Goal: Task Accomplishment & Management: Complete application form

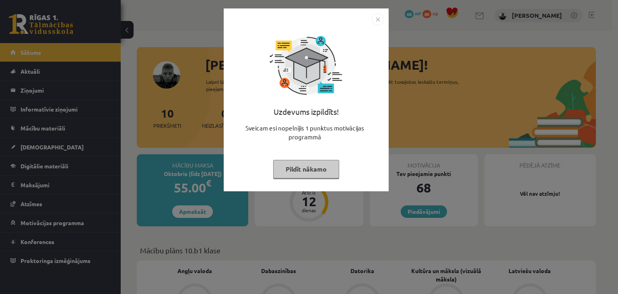
click at [296, 170] on button "Pildīt nākamo" at bounding box center [306, 169] width 66 height 19
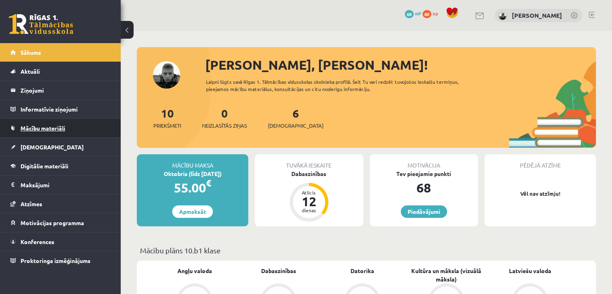
click at [61, 127] on span "Mācību materiāli" at bounding box center [43, 127] width 45 height 7
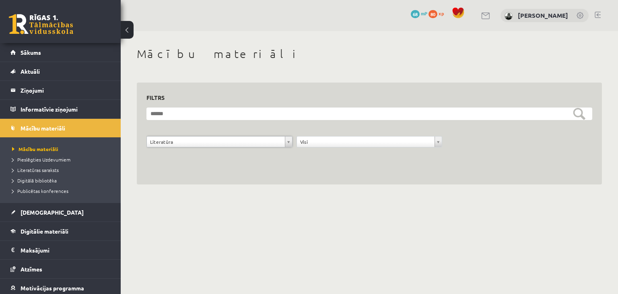
click at [363, 134] on form "**********" at bounding box center [370, 131] width 446 height 49
click at [64, 227] on span "Digitālie materiāli" at bounding box center [45, 230] width 48 height 7
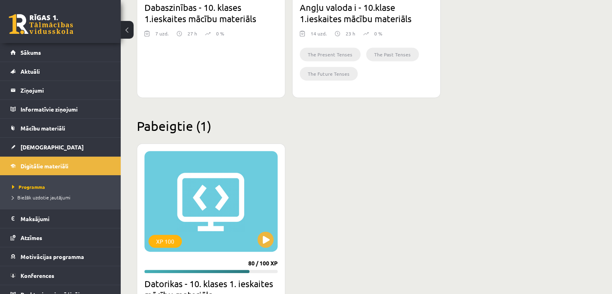
scroll to position [476, 0]
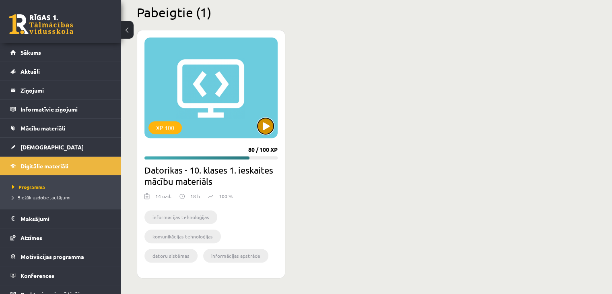
click at [266, 128] on button at bounding box center [266, 126] width 16 height 16
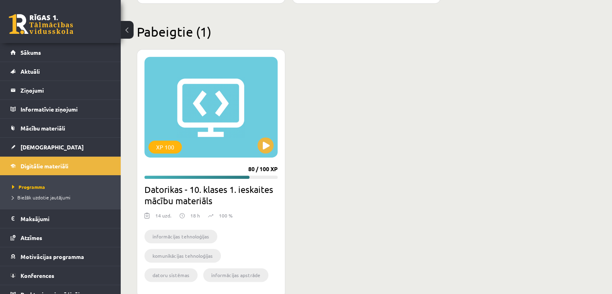
scroll to position [436, 0]
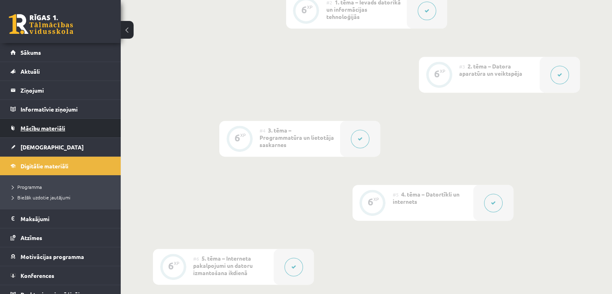
scroll to position [196, 0]
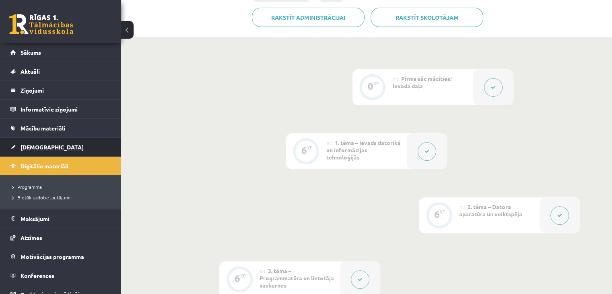
click at [47, 144] on link "[DEMOGRAPHIC_DATA]" at bounding box center [60, 147] width 100 height 19
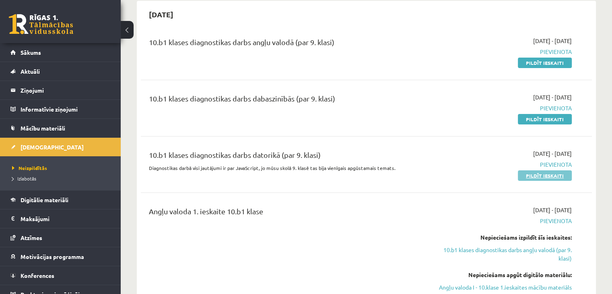
scroll to position [81, 0]
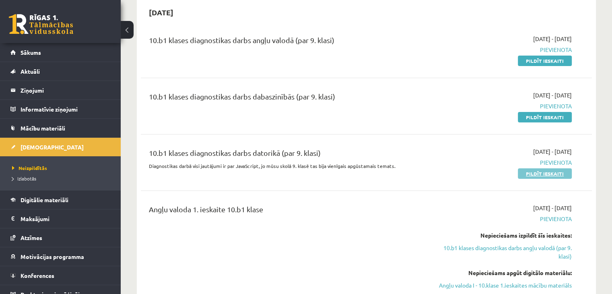
click at [535, 169] on link "Pildīt ieskaiti" at bounding box center [545, 173] width 54 height 10
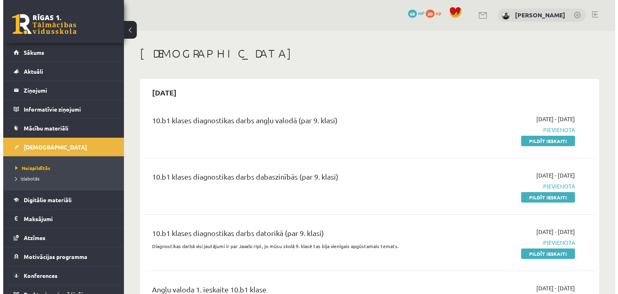
scroll to position [0, 0]
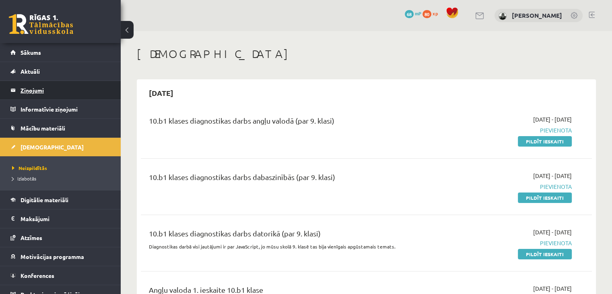
click at [64, 88] on legend "Ziņojumi 0" at bounding box center [66, 90] width 90 height 19
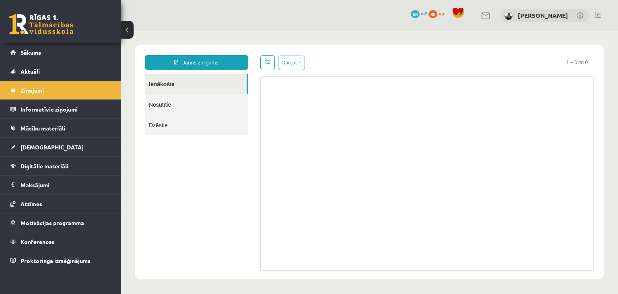
click at [165, 99] on link "Nosūtītie" at bounding box center [196, 104] width 103 height 21
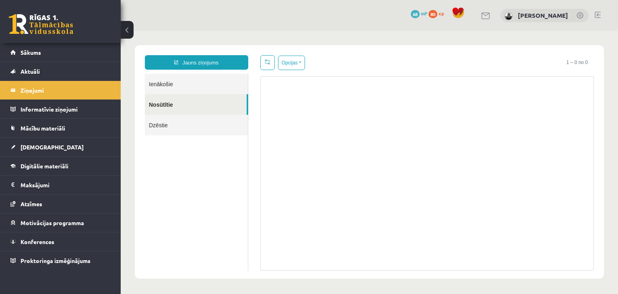
click at [188, 118] on link "Dzēstie" at bounding box center [196, 125] width 103 height 21
click at [154, 129] on link "Dzēstie" at bounding box center [196, 125] width 103 height 21
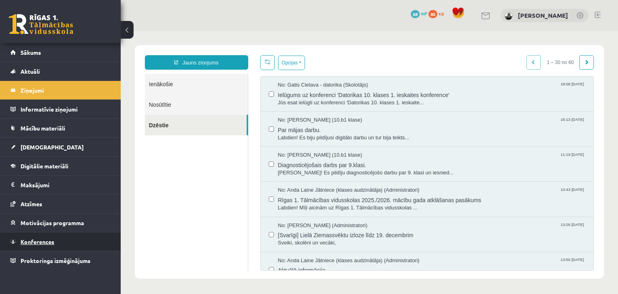
click at [77, 240] on link "Konferences" at bounding box center [60, 241] width 100 height 19
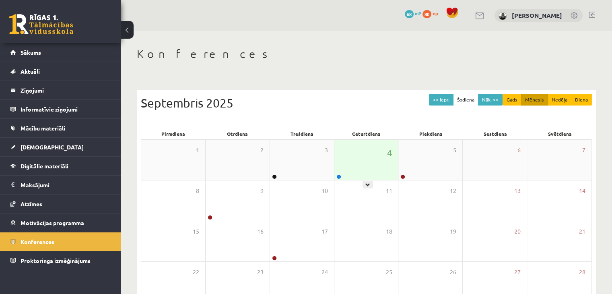
click at [381, 166] on div "4" at bounding box center [366, 160] width 64 height 40
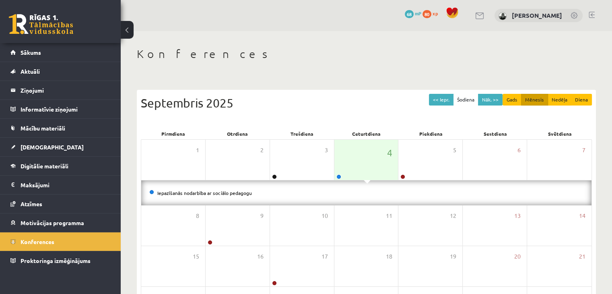
click at [228, 195] on li "Iepazīšanās nodarbība ar sociālo pedagogu" at bounding box center [366, 192] width 434 height 9
click at [235, 190] on link "Iepazīšanās nodarbība ar sociālo pedagogu" at bounding box center [204, 193] width 95 height 6
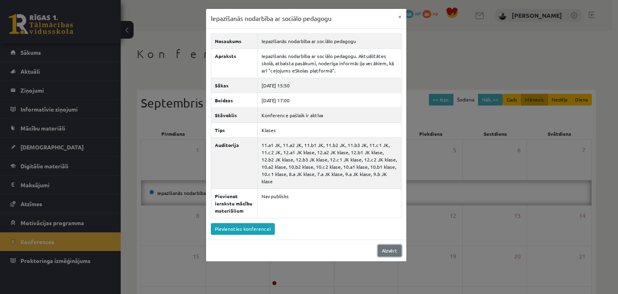
click at [386, 246] on link "Aizvērt" at bounding box center [390, 251] width 24 height 12
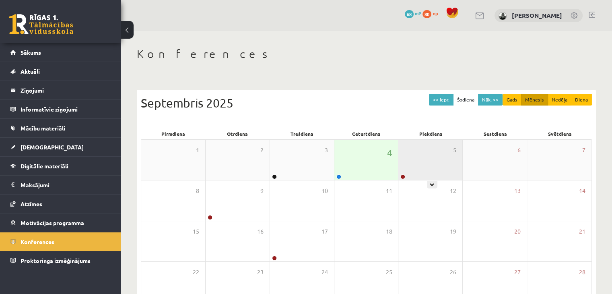
click at [426, 171] on div "5" at bounding box center [430, 160] width 64 height 40
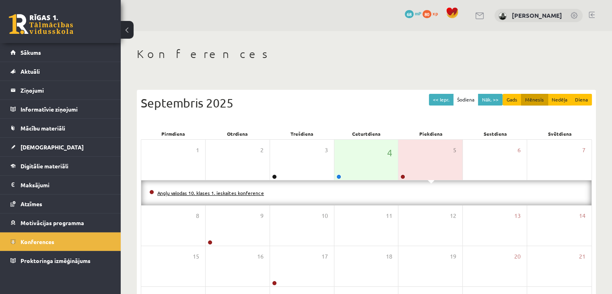
click at [183, 194] on link "Angļu valodas 10. klases 1. ieskaites konference" at bounding box center [210, 193] width 107 height 6
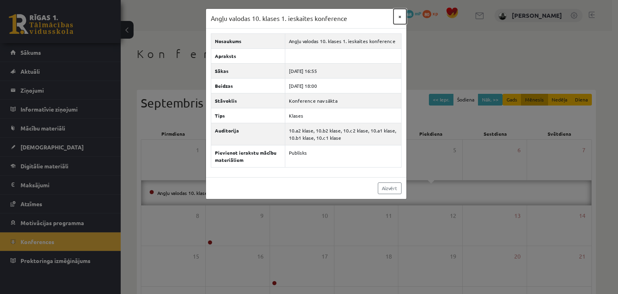
click at [403, 19] on button "×" at bounding box center [400, 16] width 13 height 15
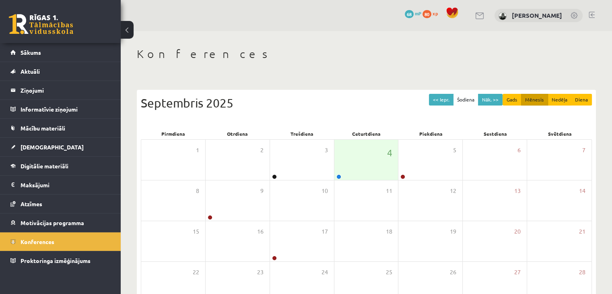
click at [485, 17] on link at bounding box center [480, 15] width 10 height 7
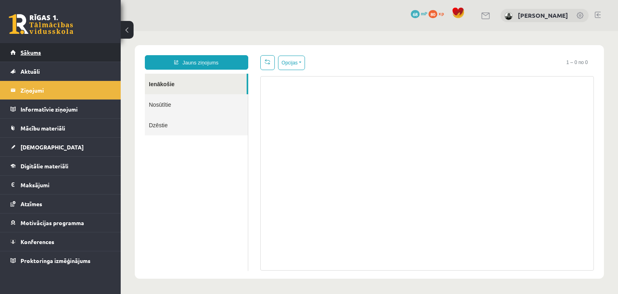
click at [65, 52] on link "Sākums" at bounding box center [60, 52] width 100 height 19
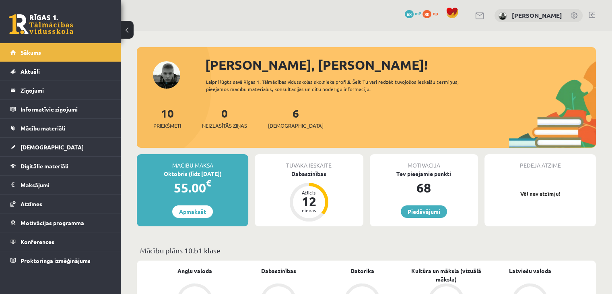
click at [167, 75] on div "Sveiks, Mārtiņš! Laipni lūgts savā Rīgas 1. Tālmācības vidusskolas skolnieka pr…" at bounding box center [366, 101] width 459 height 93
click at [51, 26] on link at bounding box center [41, 24] width 64 height 20
click at [47, 70] on link "Aktuāli" at bounding box center [60, 71] width 100 height 19
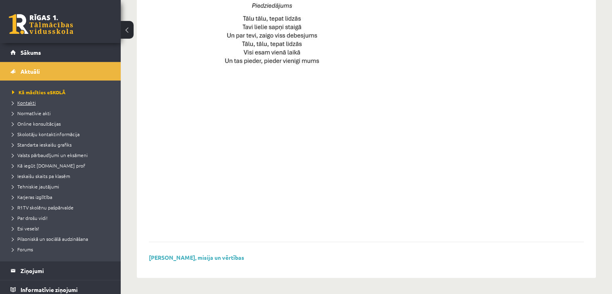
click at [37, 99] on link "Kontakti" at bounding box center [62, 102] width 101 height 7
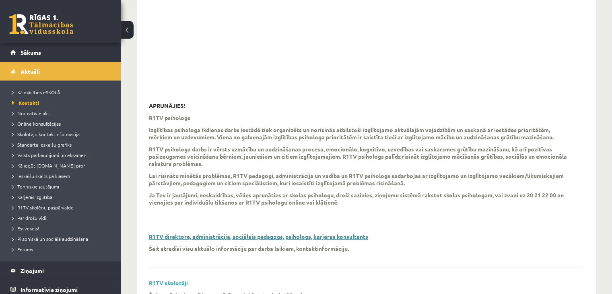
scroll to position [220, 0]
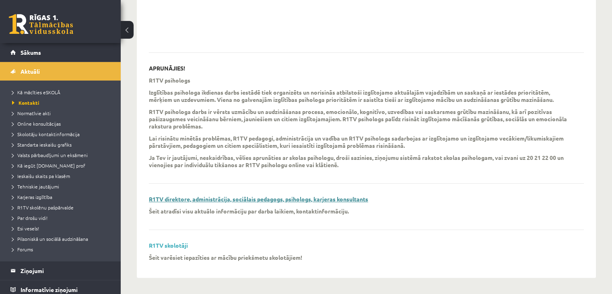
click at [221, 197] on link "R1TV direktore, administrācija, sociālais pedagogs, psihologs, karjeras konsult…" at bounding box center [258, 198] width 219 height 7
click at [58, 187] on link "Tehniskie jautājumi" at bounding box center [62, 186] width 101 height 7
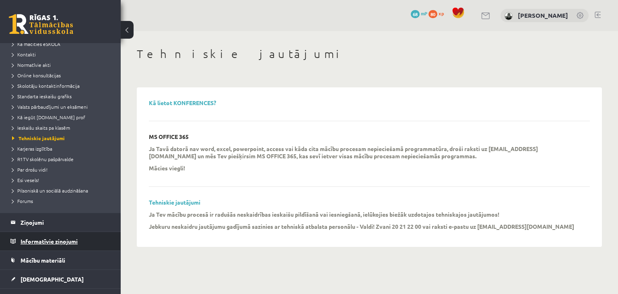
scroll to position [35, 0]
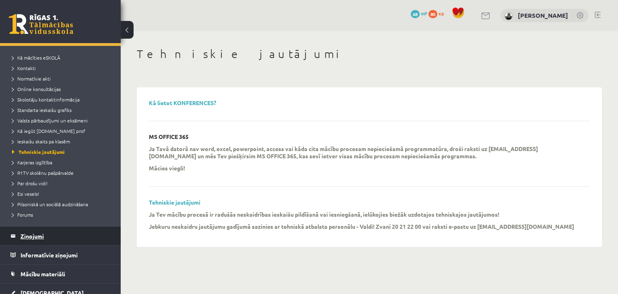
click at [51, 237] on legend "Ziņojumi 0" at bounding box center [66, 236] width 90 height 19
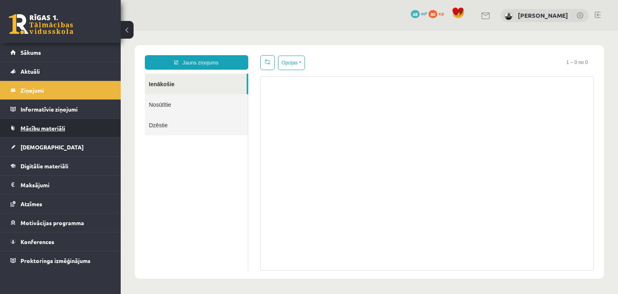
click at [66, 124] on link "Mācību materiāli" at bounding box center [60, 128] width 100 height 19
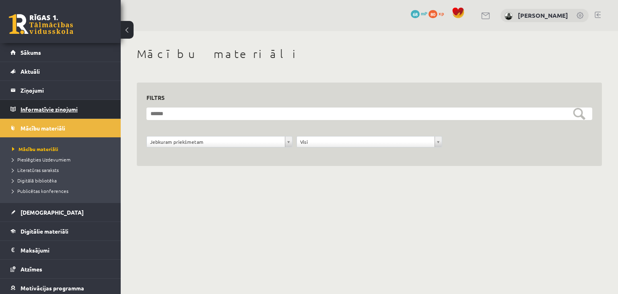
click at [50, 111] on legend "Informatīvie ziņojumi 0" at bounding box center [66, 109] width 90 height 19
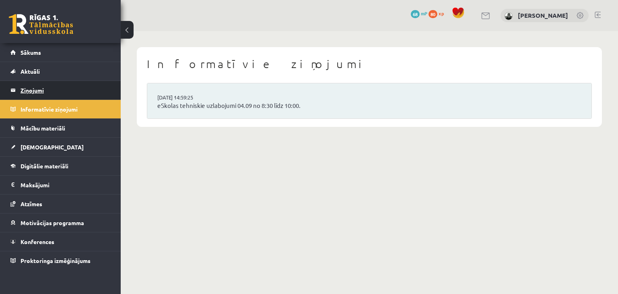
click at [47, 88] on legend "Ziņojumi 0" at bounding box center [66, 90] width 90 height 19
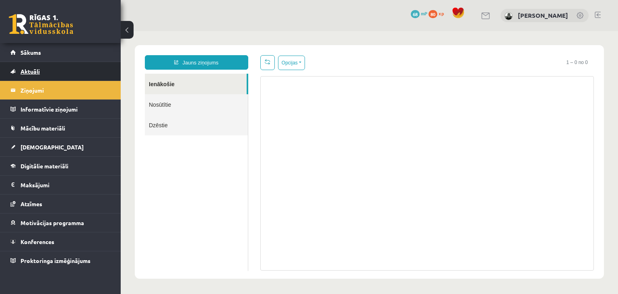
click at [50, 68] on link "Aktuāli" at bounding box center [60, 71] width 100 height 19
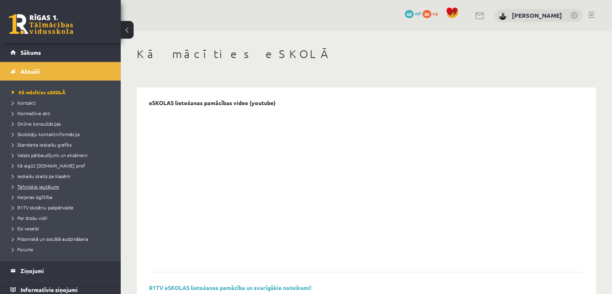
click at [39, 184] on span "Tehniskie jautājumi" at bounding box center [35, 186] width 47 height 6
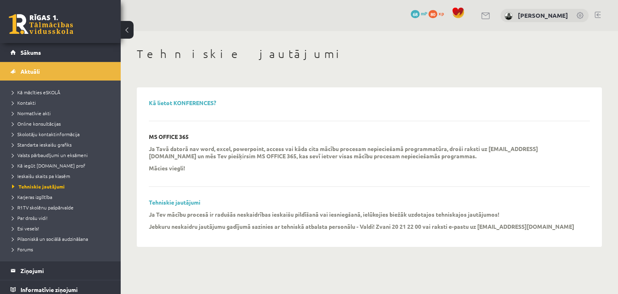
click at [147, 147] on div "Kā lietot KONFERENCES? MS OFFICE 365 Ja Tavā datorā nav word, excel, powerpoint…" at bounding box center [369, 166] width 457 height 151
click at [31, 104] on span "Kontakti" at bounding box center [24, 102] width 24 height 6
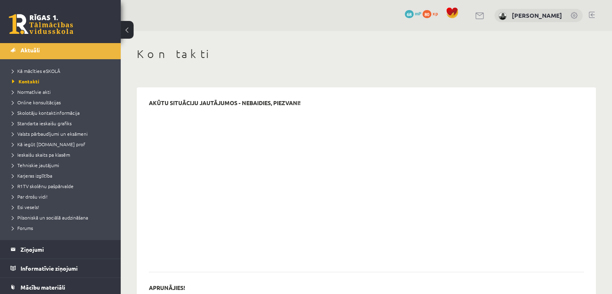
scroll to position [121, 0]
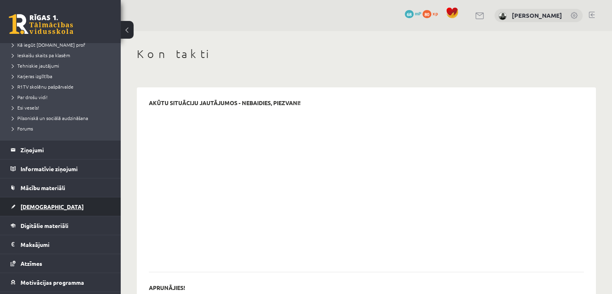
click at [62, 202] on link "[DEMOGRAPHIC_DATA]" at bounding box center [60, 206] width 100 height 19
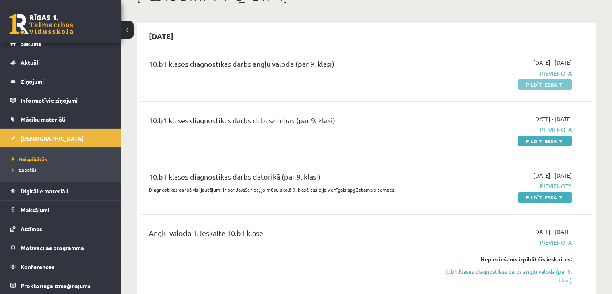
scroll to position [81, 0]
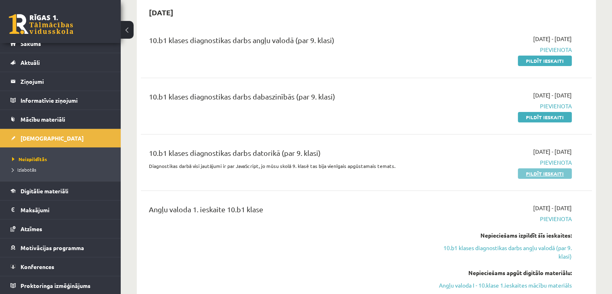
click at [552, 171] on link "Pildīt ieskaiti" at bounding box center [545, 173] width 54 height 10
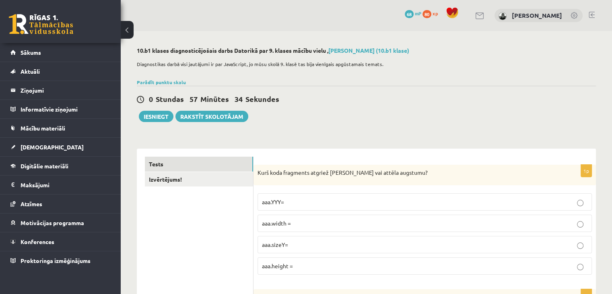
click at [159, 63] on p "Diagnostikas darbā visi jautājumi ir par JavaScript, jo mūsu skolā 9. klasē tas…" at bounding box center [364, 63] width 455 height 7
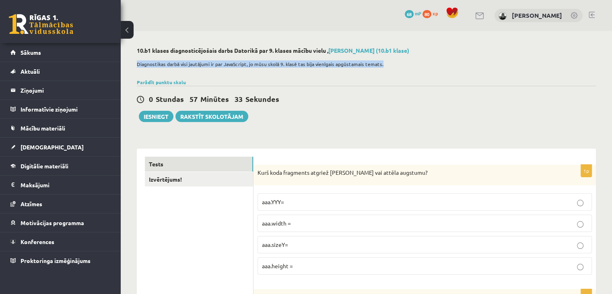
click at [159, 63] on p "Diagnostikas darbā visi jautājumi ir par JavaScript, jo mūsu skolā 9. klasē tas…" at bounding box center [364, 63] width 455 height 7
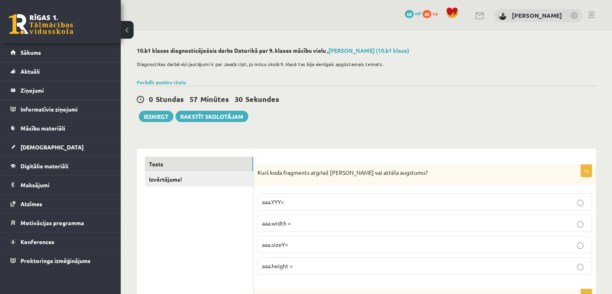
click at [405, 120] on div "0 Stundas 57 Minūtes 30 Sekundes Ieskaite saglabāta! Iesniegt Rakstīt skolotājam" at bounding box center [366, 104] width 459 height 36
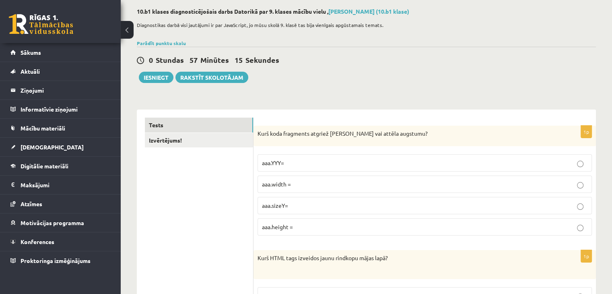
scroll to position [40, 0]
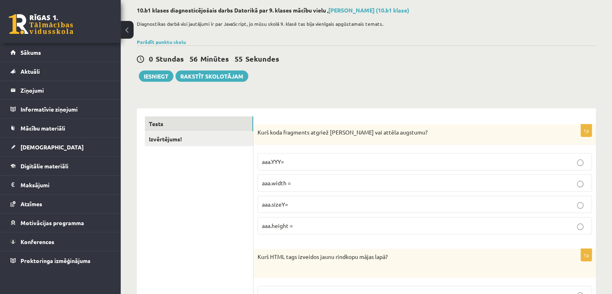
click at [299, 227] on p "aaa.height =" at bounding box center [425, 225] width 326 height 8
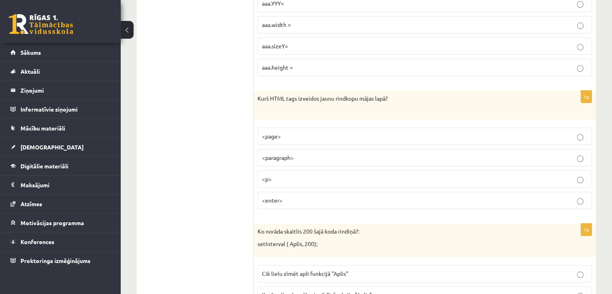
scroll to position [201, 0]
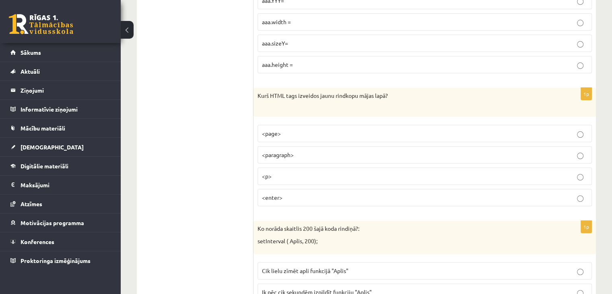
click at [352, 170] on label "<p>" at bounding box center [425, 175] width 334 height 17
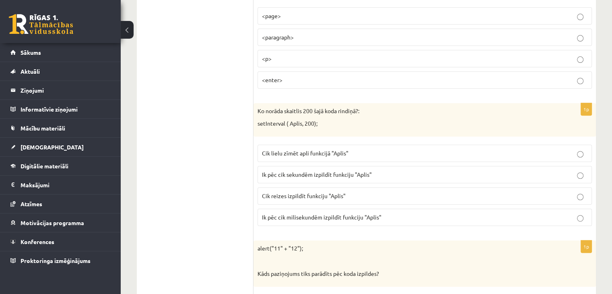
scroll to position [322, 0]
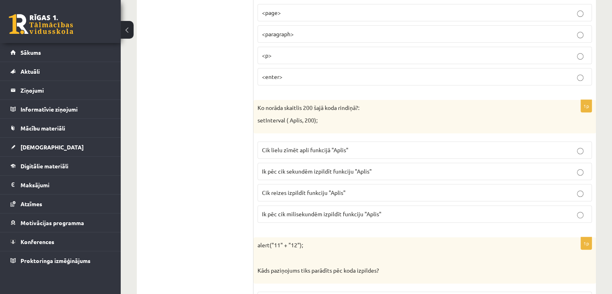
click at [375, 167] on p "Ik pēc cik sekundēm izpildīt funkciju "Aplis"" at bounding box center [425, 171] width 326 height 8
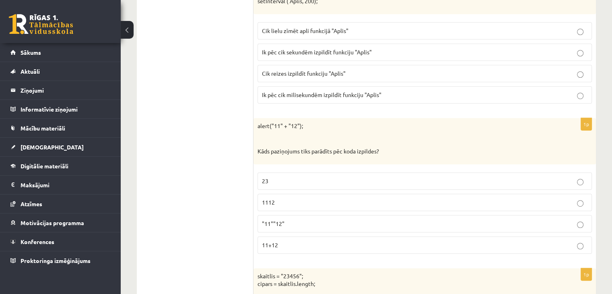
scroll to position [443, 0]
click at [361, 94] on span "Ik pēc cik milisekundēm izpildīt funkciju "Aplis"" at bounding box center [322, 92] width 120 height 7
click at [299, 202] on label "1112" at bounding box center [425, 200] width 334 height 17
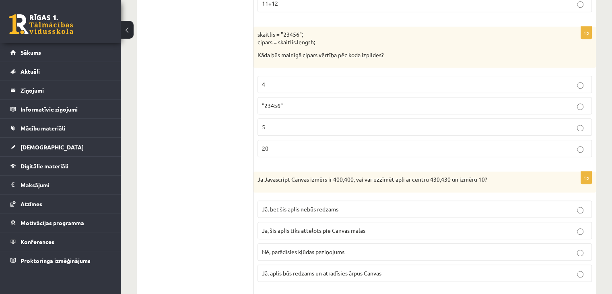
scroll to position [684, 0]
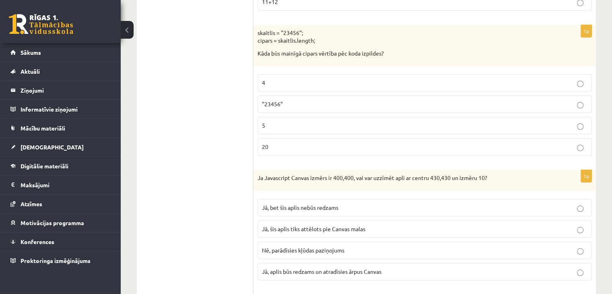
click at [328, 127] on label "5" at bounding box center [425, 125] width 334 height 17
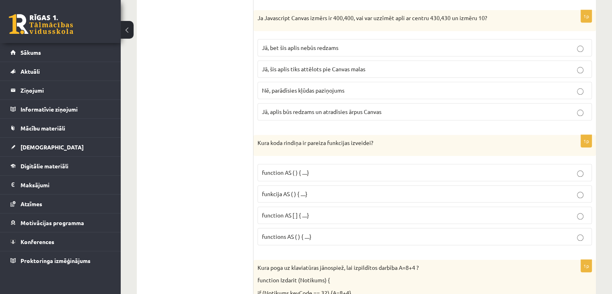
scroll to position [845, 0]
click at [303, 45] on span "Jā, bet šis aplis nebūs redzams" at bounding box center [300, 46] width 76 height 7
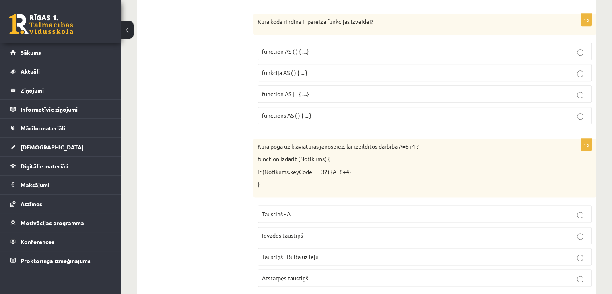
scroll to position [966, 0]
click at [277, 89] on span "function AS [ ] { ....}" at bounding box center [285, 92] width 47 height 7
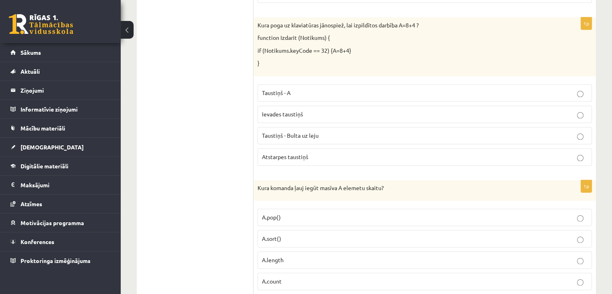
scroll to position [1087, 0]
click at [286, 153] on span "Atstarpes taustiņš" at bounding box center [285, 156] width 46 height 7
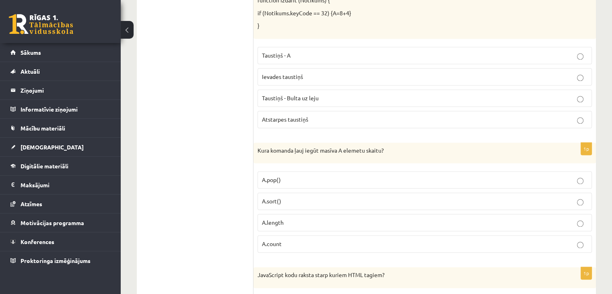
scroll to position [1127, 0]
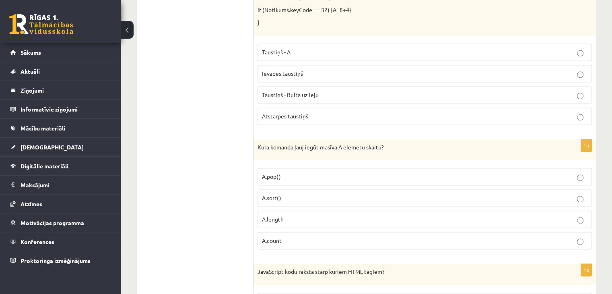
click at [284, 215] on p "A.length" at bounding box center [425, 219] width 326 height 8
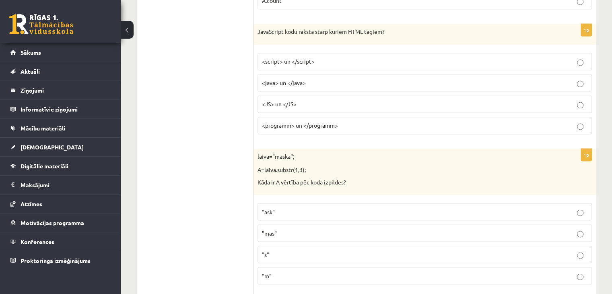
scroll to position [1369, 0]
click at [314, 56] on p "<script> un </script>" at bounding box center [425, 60] width 326 height 8
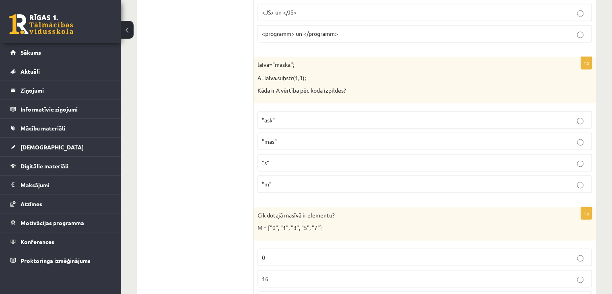
scroll to position [1489, 0]
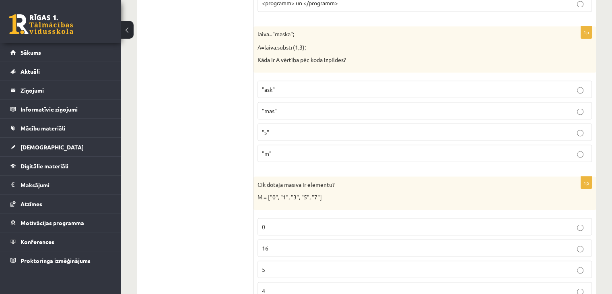
click at [306, 87] on label ""ask"" at bounding box center [425, 89] width 334 height 17
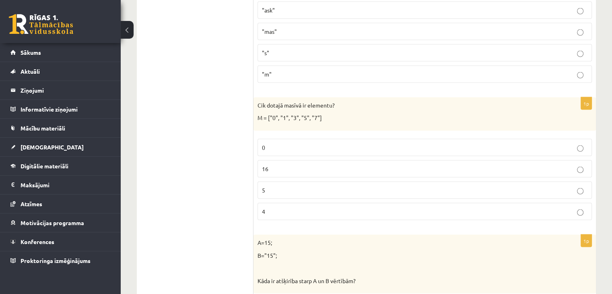
scroll to position [1570, 0]
click at [298, 184] on p "5" at bounding box center [425, 188] width 326 height 8
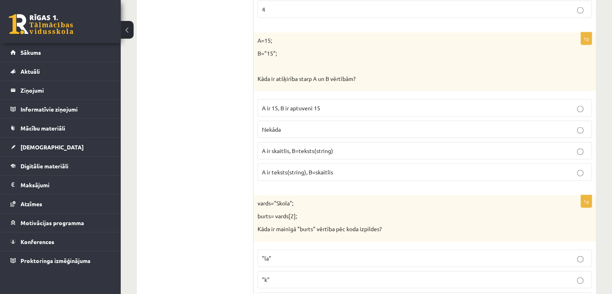
scroll to position [1771, 0]
click at [275, 168] on label "A ir teksts(string), B=skaitlis" at bounding box center [425, 171] width 334 height 17
click at [273, 146] on span "A ir skaitlis, B=teksts(string)" at bounding box center [297, 149] width 71 height 7
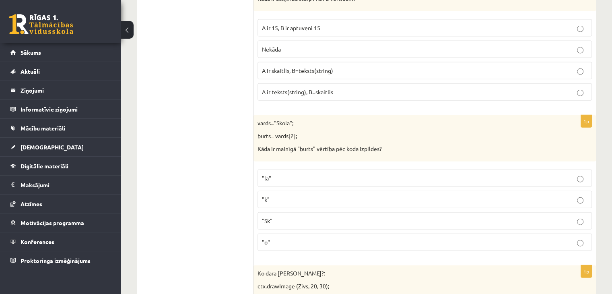
scroll to position [1852, 0]
click at [306, 237] on p ""o"" at bounding box center [425, 241] width 326 height 8
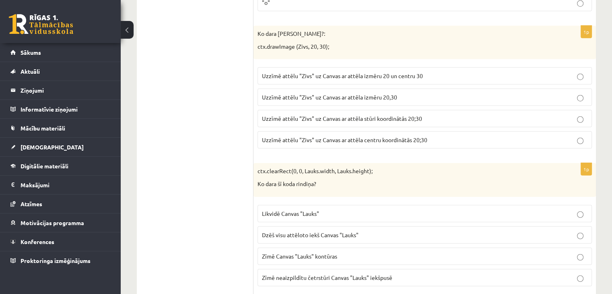
scroll to position [2093, 0]
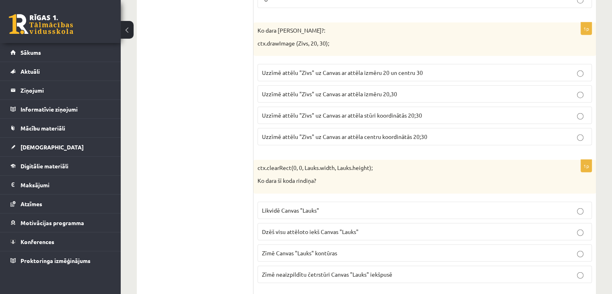
click at [333, 111] on p "Uzzīmē attēlu "Zivs" uz Canvas ar attēla stūri koordinātās 20;30" at bounding box center [425, 115] width 326 height 8
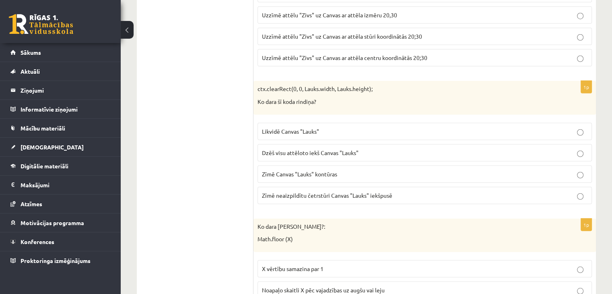
scroll to position [2174, 0]
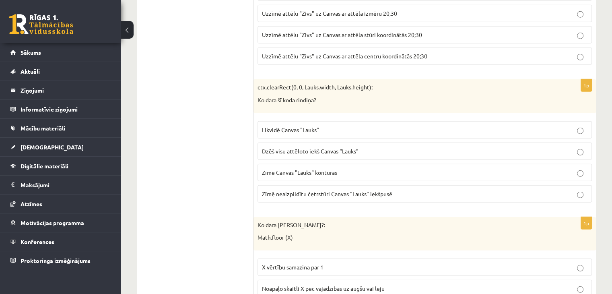
click at [584, 147] on p "Dzēš visu attēloto iekš Canvas "Lauks"" at bounding box center [425, 151] width 326 height 8
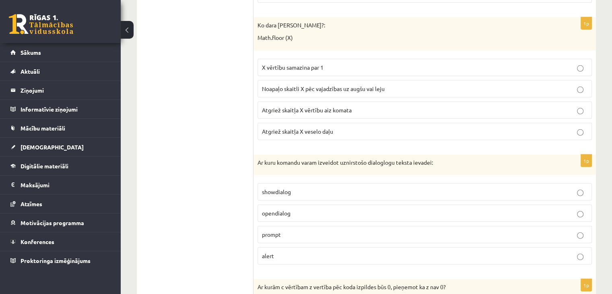
scroll to position [2375, 0]
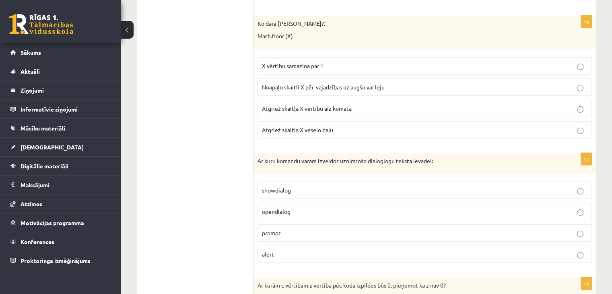
click at [341, 126] on p "Atgriež skaitļa X veselo daļu" at bounding box center [425, 130] width 326 height 8
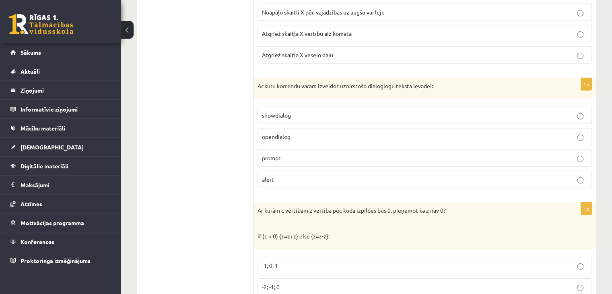
scroll to position [2455, 0]
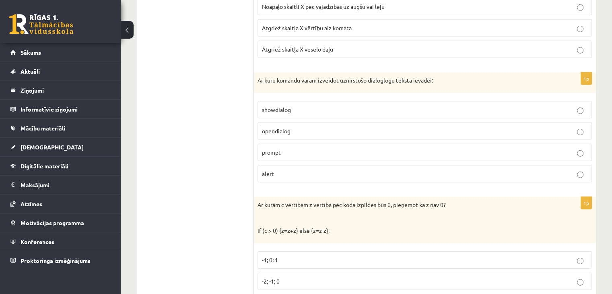
click at [331, 148] on p "prompt" at bounding box center [425, 152] width 326 height 8
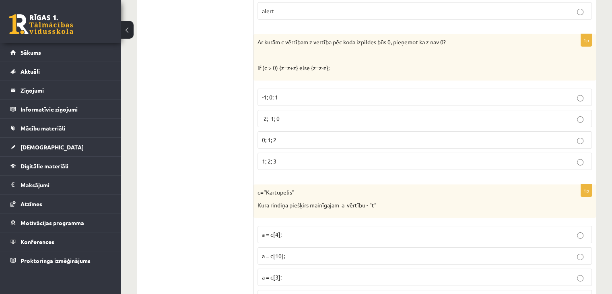
scroll to position [2616, 0]
click at [361, 116] on p "-2; -1; 0" at bounding box center [425, 120] width 326 height 8
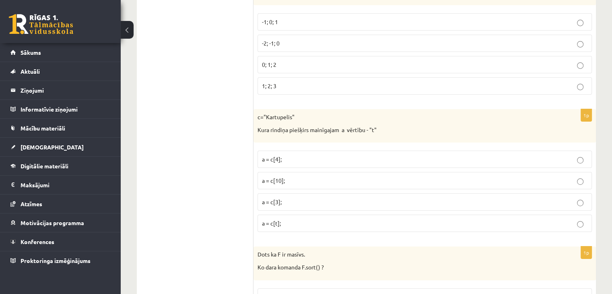
scroll to position [2697, 0]
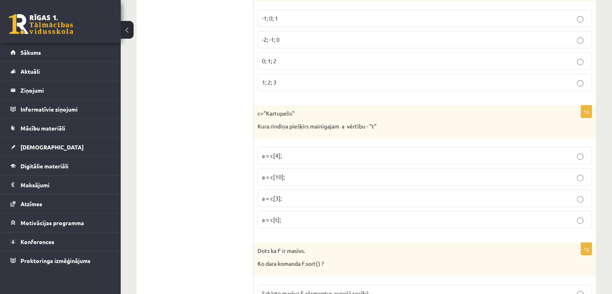
click at [299, 194] on p "a = c[3];" at bounding box center [425, 198] width 326 height 8
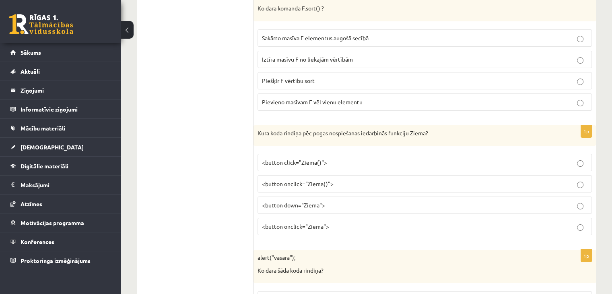
scroll to position [2927, 0]
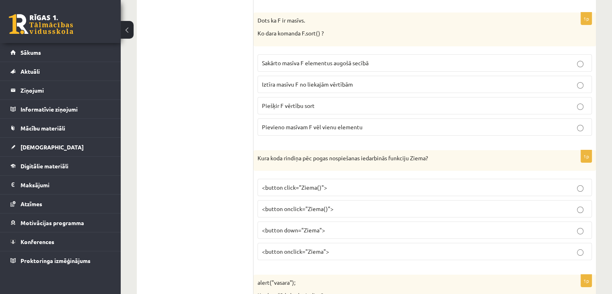
click at [314, 59] on span "Sakārto masīva F elementus augošā secībā" at bounding box center [315, 62] width 107 height 7
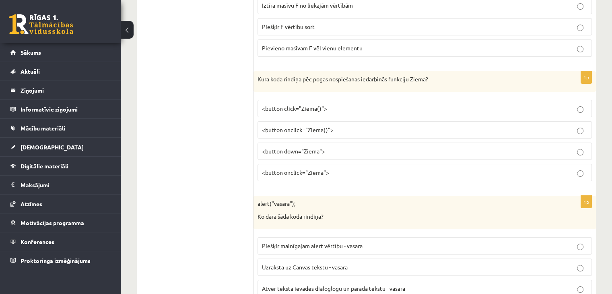
scroll to position [3008, 0]
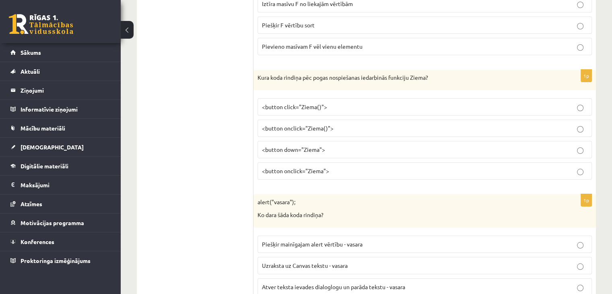
click at [331, 124] on span "<button onclick="Ziema()">" at bounding box center [298, 127] width 72 height 7
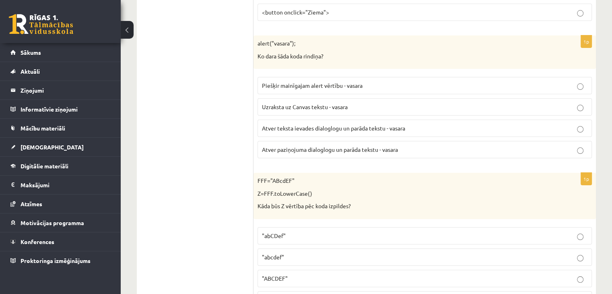
scroll to position [3169, 0]
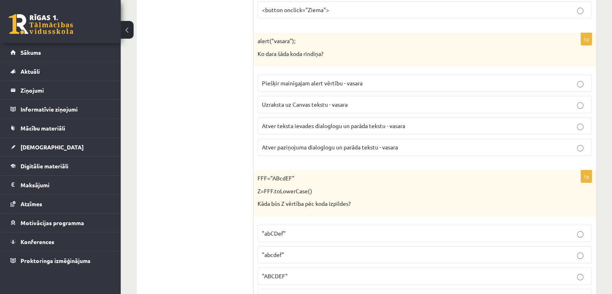
click at [349, 143] on span "Atver paziņojuma dialoglogu un parāda tekstu - vasara" at bounding box center [330, 146] width 136 height 7
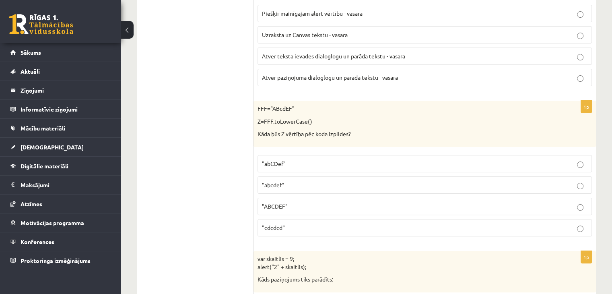
scroll to position [3249, 0]
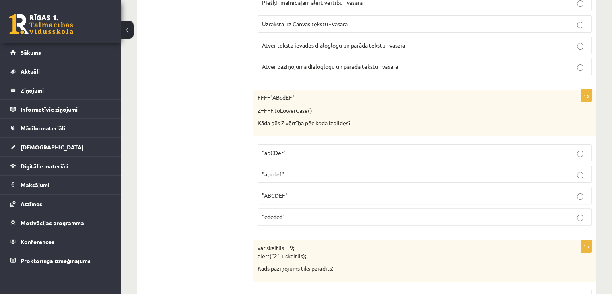
click at [293, 170] on p ""abcdef"" at bounding box center [425, 174] width 326 height 8
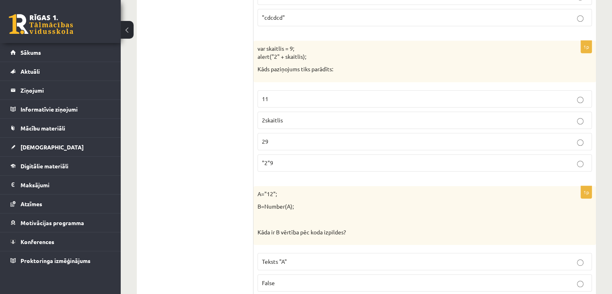
scroll to position [3450, 0]
click at [322, 131] on label "29" at bounding box center [425, 139] width 334 height 17
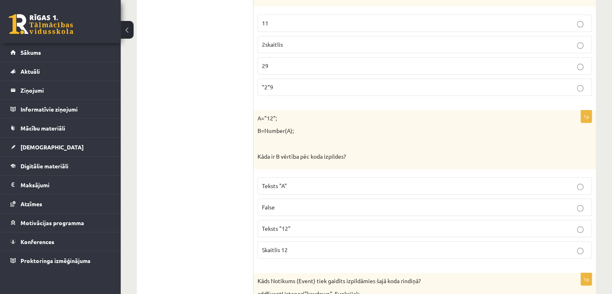
scroll to position [3531, 0]
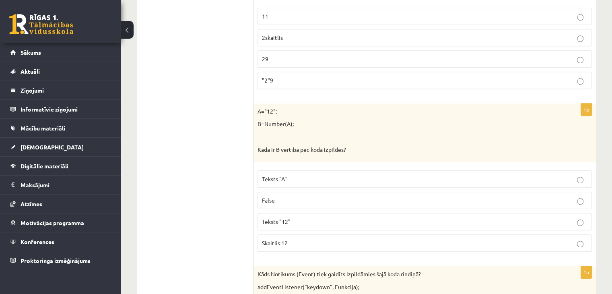
click at [309, 239] on p "Skaitlis 12" at bounding box center [425, 243] width 326 height 8
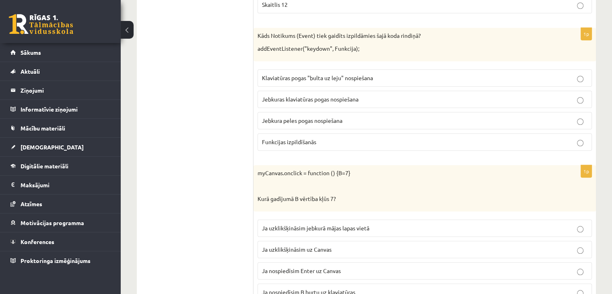
scroll to position [3772, 0]
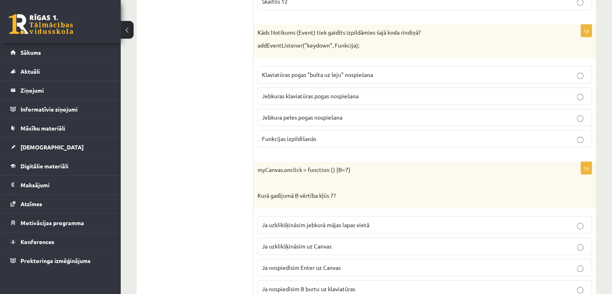
click at [304, 92] on span "Jebkuras klaviatūras pogas nospiešana" at bounding box center [310, 95] width 97 height 7
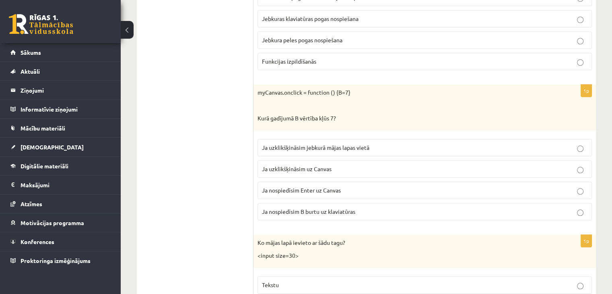
scroll to position [3853, 0]
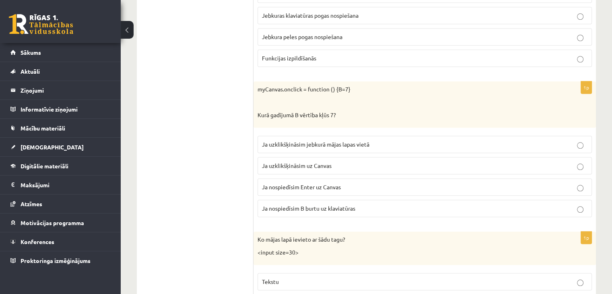
click at [303, 162] on span "Ja uzklikšķināsim uz Canvas" at bounding box center [297, 165] width 70 height 7
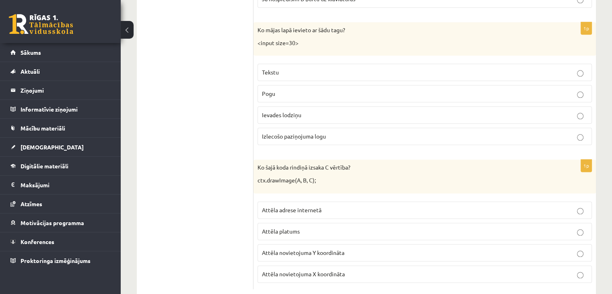
scroll to position [4062, 0]
click at [292, 106] on label "Ievades lodziņu" at bounding box center [425, 114] width 334 height 17
click at [341, 249] on span "Attēla novietojuma Y koordināta" at bounding box center [303, 252] width 83 height 7
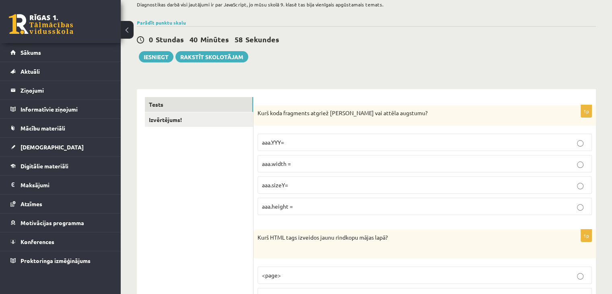
scroll to position [0, 0]
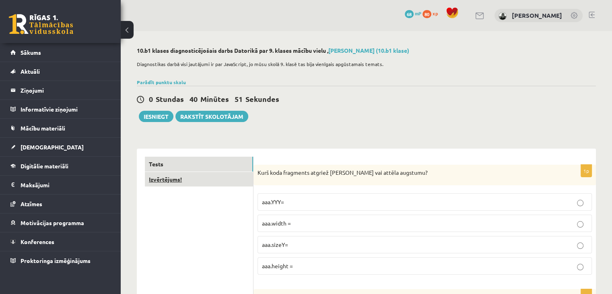
click at [198, 184] on link "Izvērtējums!" at bounding box center [199, 179] width 108 height 15
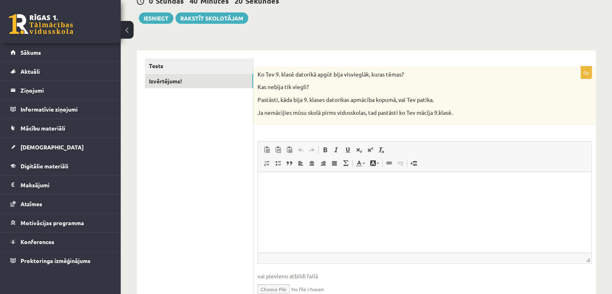
scroll to position [97, 0]
drag, startPoint x: 324, startPoint y: 224, endPoint x: 324, endPoint y: 184, distance: 40.3
click at [324, 184] on p "Bagātinātā teksta redaktors, wiswyg-editor-user-answer-47024826992360" at bounding box center [425, 185] width 318 height 8
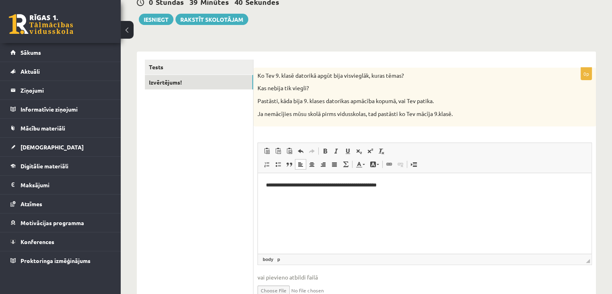
click at [428, 174] on html "**********" at bounding box center [425, 185] width 334 height 25
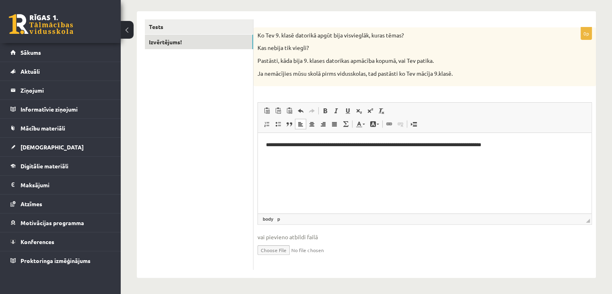
scroll to position [0, 0]
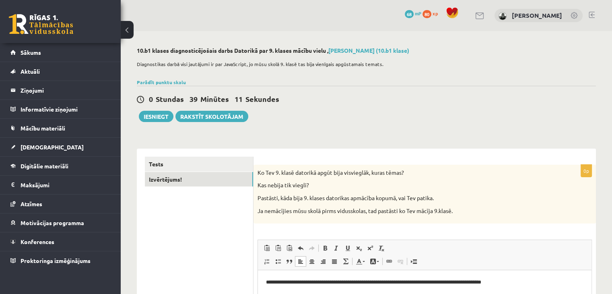
click at [504, 200] on p "Pastāsti, kāda bija 9. klases datorikas apmācība kopumā, vai Tev patika." at bounding box center [405, 198] width 294 height 8
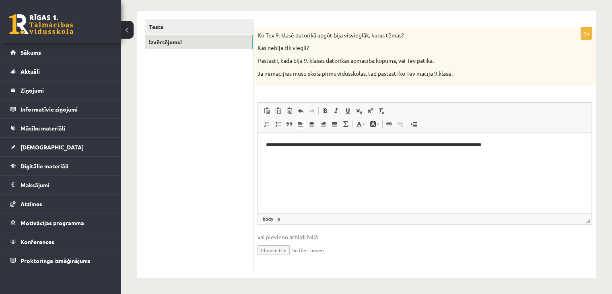
click at [216, 114] on ul "Tests Izvērtējums!" at bounding box center [199, 144] width 109 height 250
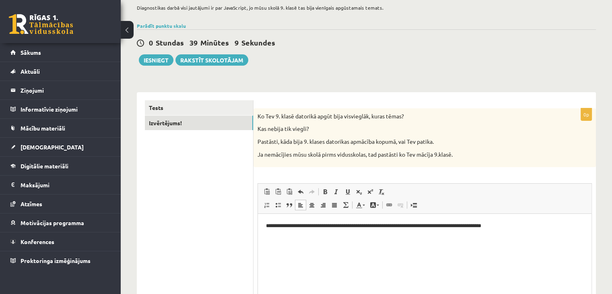
scroll to position [0, 0]
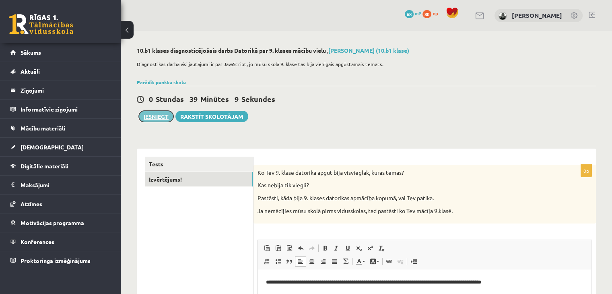
click at [164, 115] on button "Iesniegt" at bounding box center [156, 116] width 35 height 11
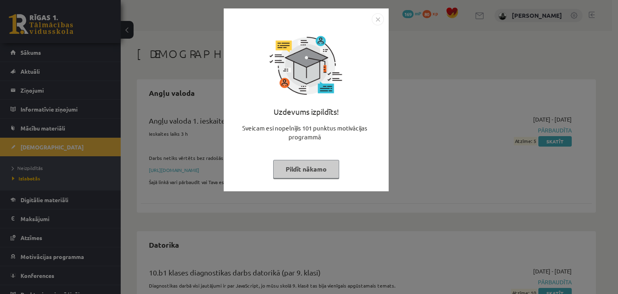
click at [322, 169] on button "Pildīt nākamo" at bounding box center [306, 169] width 66 height 19
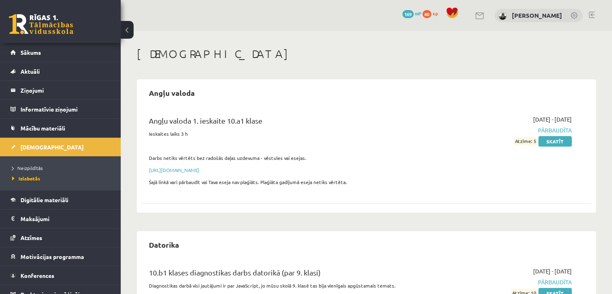
click at [524, 142] on span "Atzīme: 5" at bounding box center [525, 141] width 23 height 8
click at [528, 142] on span "Atzīme: 5" at bounding box center [525, 141] width 23 height 8
click at [526, 163] on div "2017-09-29 - 2017-11-01 Pārbaudīta Atzīme: 5 Skatīt" at bounding box center [505, 152] width 145 height 75
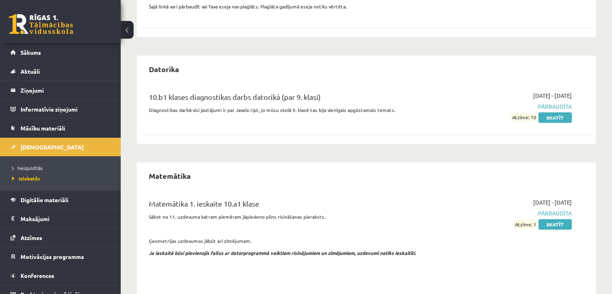
scroll to position [201, 0]
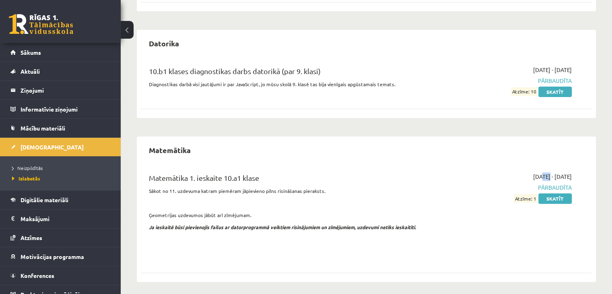
drag, startPoint x: 519, startPoint y: 175, endPoint x: 524, endPoint y: 176, distance: 4.8
click at [533, 176] on span "2017-11-07 - 2017-11-10" at bounding box center [552, 176] width 39 height 8
click at [488, 223] on div "2017-11-07 - 2017-11-10 Pārbaudīta Atzīme: 1 Skatīt" at bounding box center [505, 215] width 145 height 87
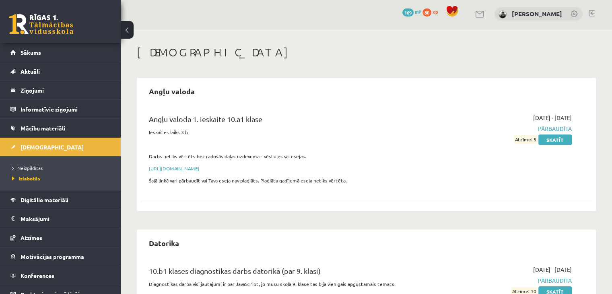
scroll to position [0, 0]
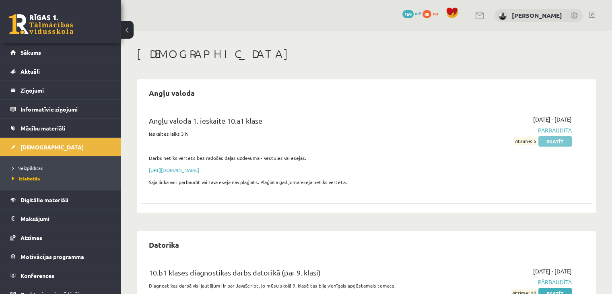
click at [560, 142] on link "Skatīt" at bounding box center [555, 141] width 33 height 10
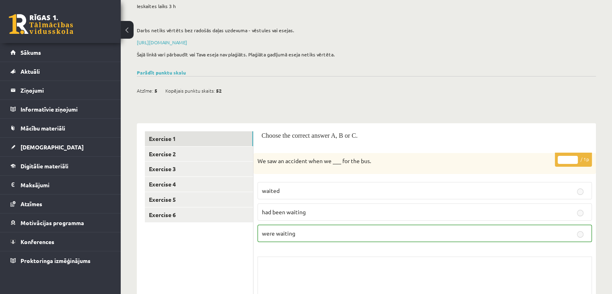
scroll to position [81, 0]
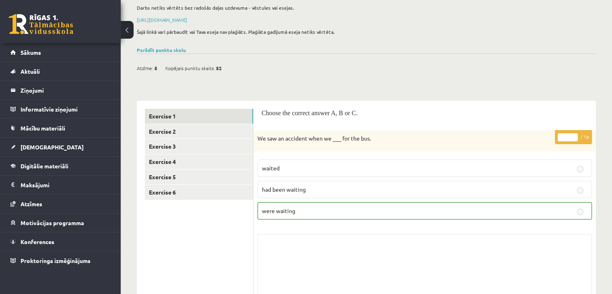
click at [547, 199] on fieldset "waited had been waiting were waiting" at bounding box center [425, 188] width 334 height 66
click at [545, 195] on label "had been waiting" at bounding box center [425, 189] width 334 height 17
click at [543, 190] on p "had been waiting" at bounding box center [425, 189] width 326 height 8
click at [541, 181] on label "had been waiting" at bounding box center [425, 189] width 334 height 17
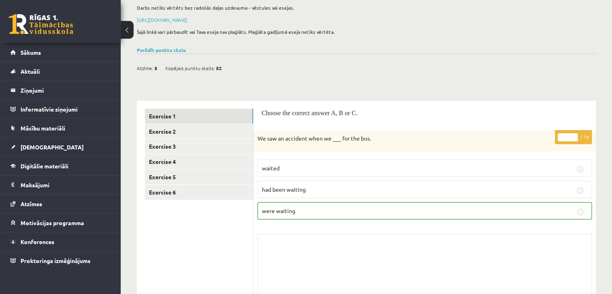
click at [540, 179] on fieldset "waited had been waiting were waiting" at bounding box center [425, 188] width 334 height 66
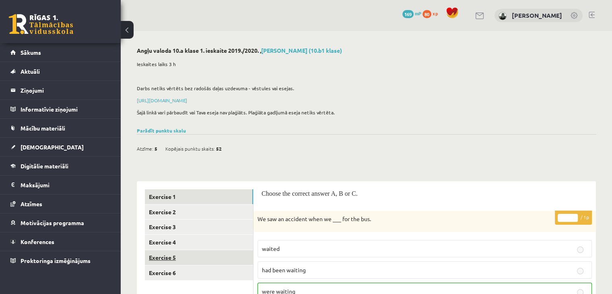
scroll to position [0, 0]
click at [60, 145] on link "[DEMOGRAPHIC_DATA]" at bounding box center [60, 147] width 100 height 19
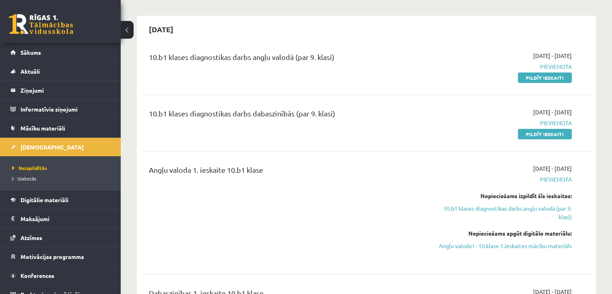
scroll to position [81, 0]
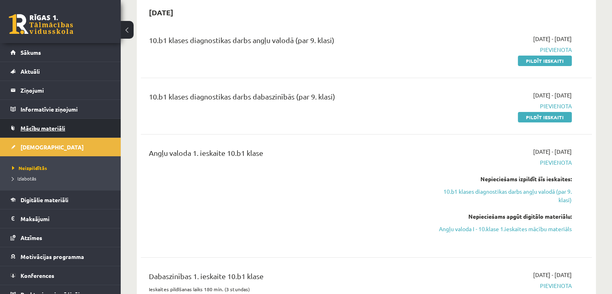
click at [56, 126] on span "Mācību materiāli" at bounding box center [43, 127] width 45 height 7
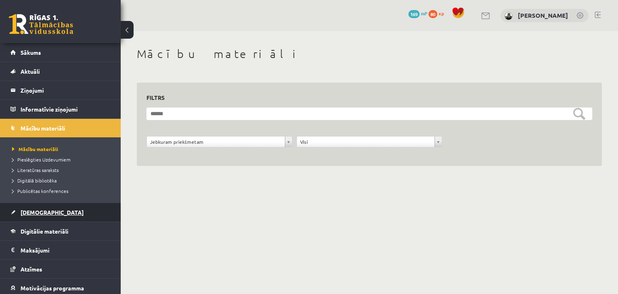
click at [57, 210] on link "[DEMOGRAPHIC_DATA]" at bounding box center [60, 212] width 100 height 19
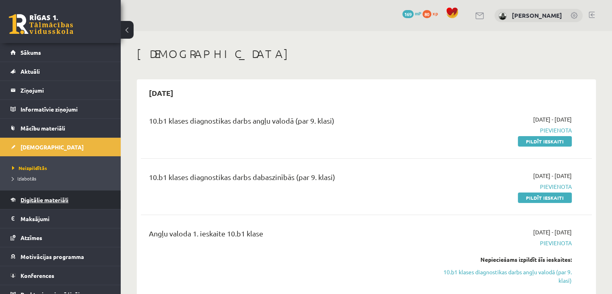
click at [71, 207] on link "Digitālie materiāli" at bounding box center [60, 199] width 100 height 19
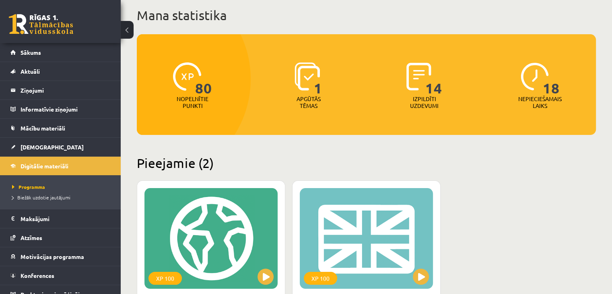
scroll to position [40, 0]
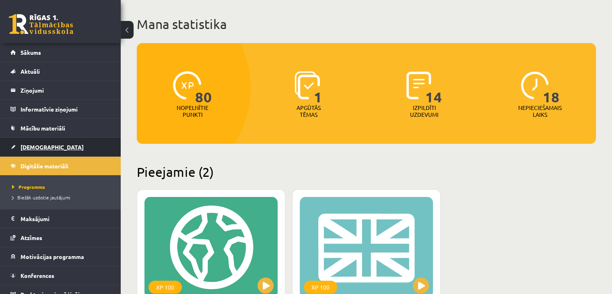
click at [72, 145] on link "[DEMOGRAPHIC_DATA]" at bounding box center [60, 147] width 100 height 19
